Goal: Navigation & Orientation: Find specific page/section

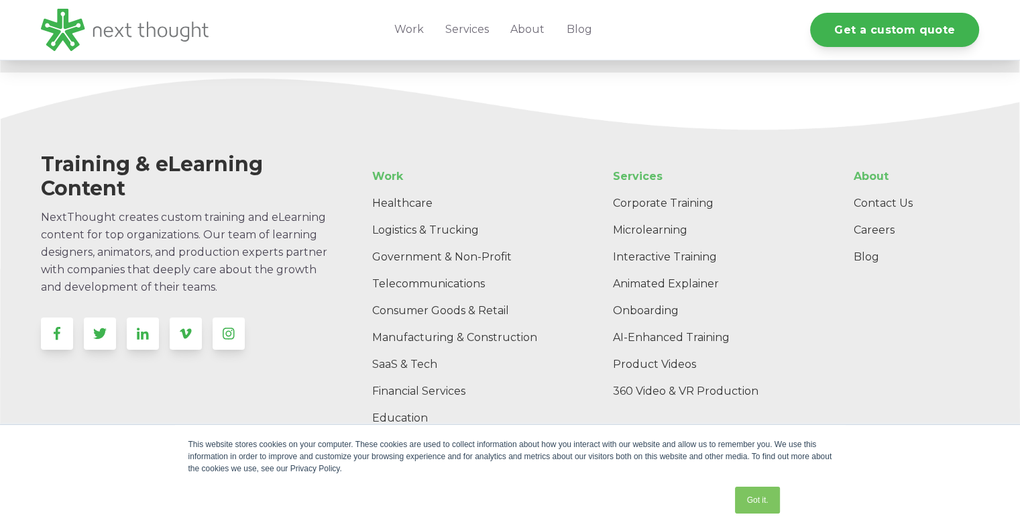
scroll to position [4250, 0]
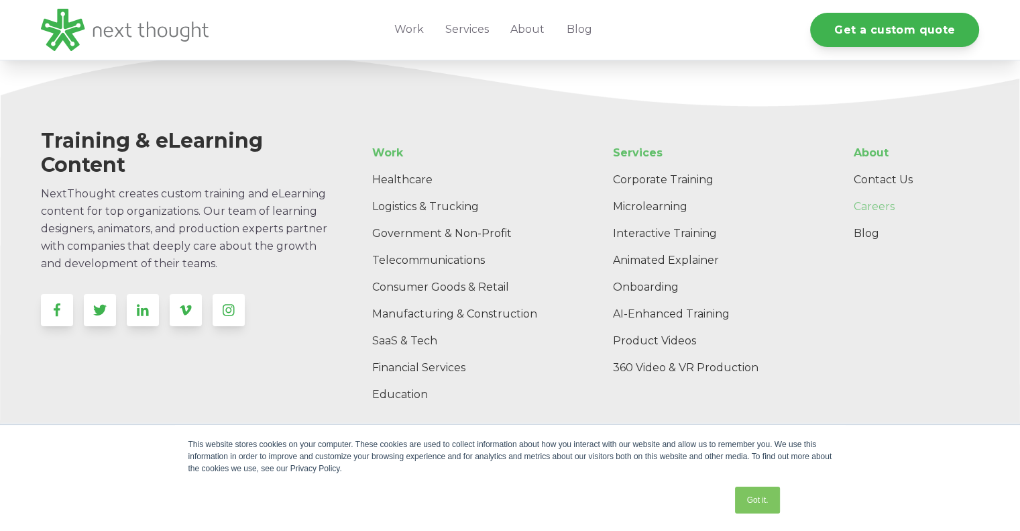
click at [864, 211] on link "Careers" at bounding box center [911, 206] width 136 height 27
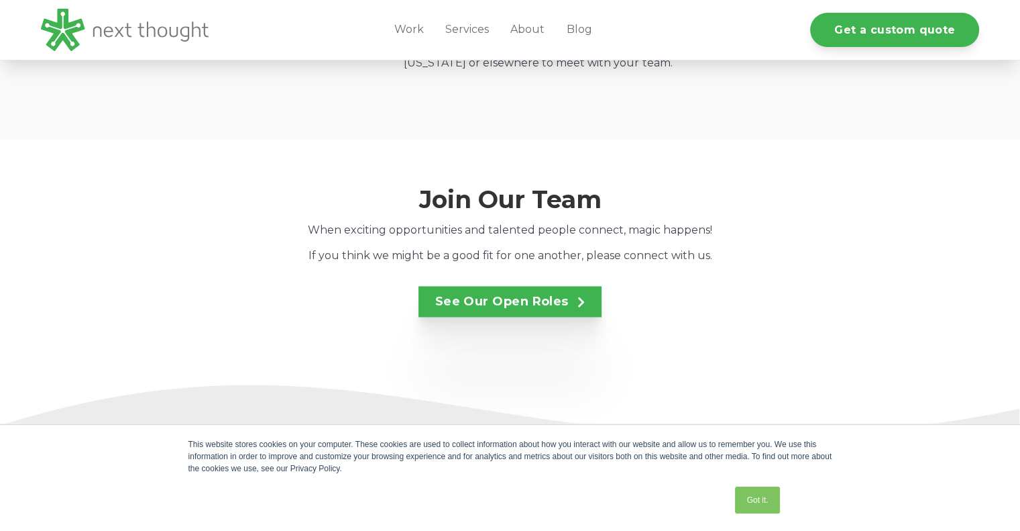
scroll to position [2348, 0]
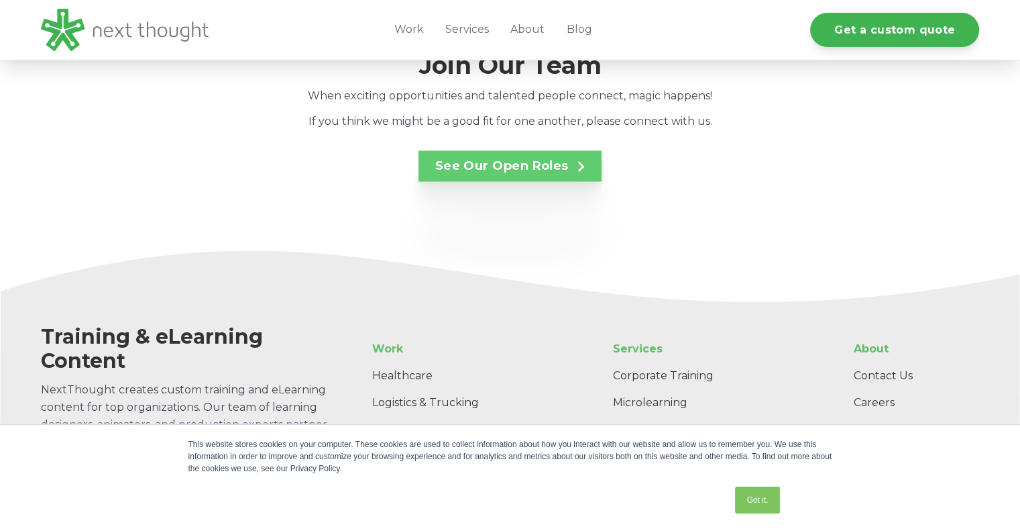
click at [561, 150] on link "See Our Open Roles" at bounding box center [511, 165] width 184 height 31
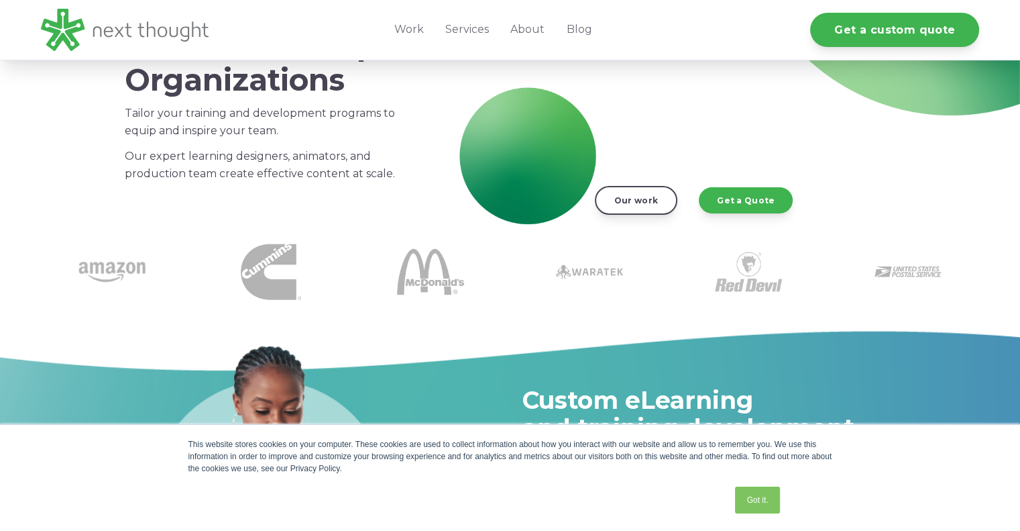
scroll to position [403, 0]
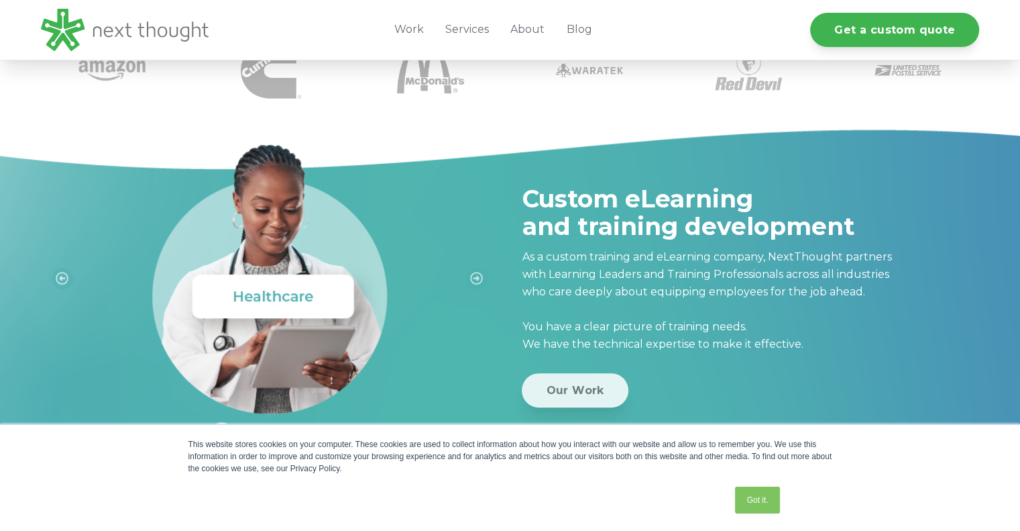
click at [553, 394] on link "Our Work" at bounding box center [575, 390] width 106 height 34
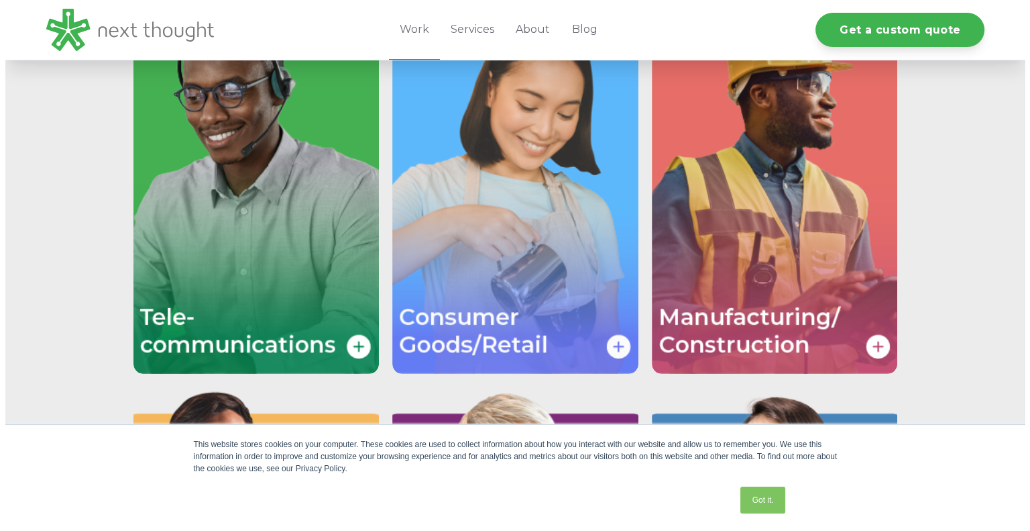
scroll to position [2818, 0]
